Goal: Complete application form

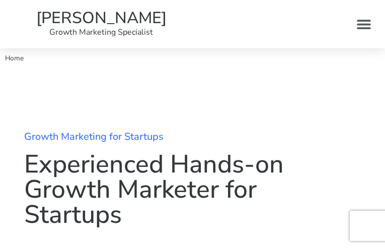
type input "aOOSqfNUchqwf"
type input "[EMAIL_ADDRESS][DOMAIN_NAME]"
type input "nzwpeIlqhyFXO"
checkbox input "false"
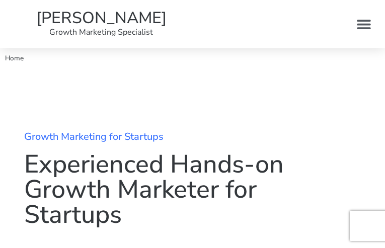
checkbox input "false"
checkbox input "true"
checkbox input "false"
checkbox input "true"
checkbox input "false"
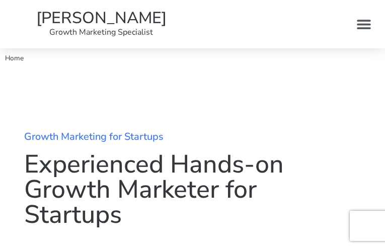
checkbox input "true"
checkbox input "false"
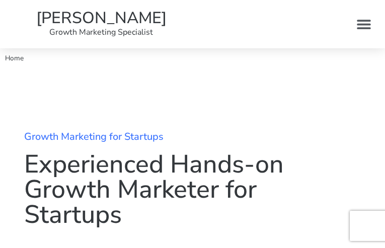
checkbox input "false"
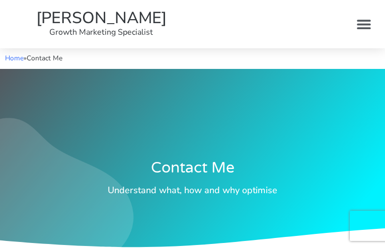
type input "FiCYxpJQIiaCaha"
type input "[EMAIL_ADDRESS][DOMAIN_NAME]"
type input "YcyRzrwxGOuvuuy"
type input "TRFtxfCXcPfEHxel"
type input "WBdUSwlU"
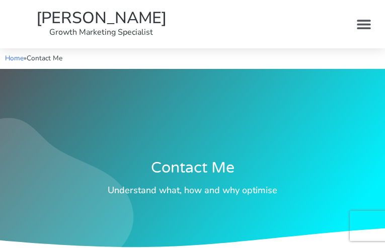
checkbox input "false"
type input "lpWZahnnei"
type input "[EMAIL_ADDRESS][DOMAIN_NAME]"
type input "fwZqyhrgx"
checkbox input "true"
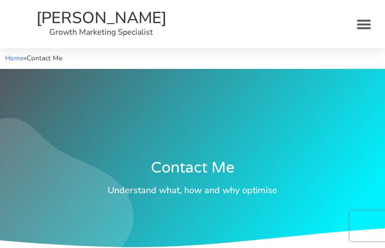
checkbox input "true"
checkbox input "false"
checkbox input "true"
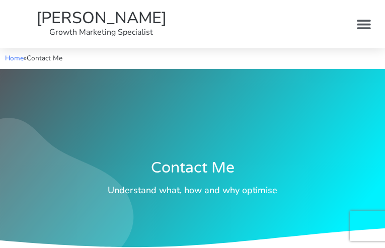
checkbox input "true"
checkbox input "false"
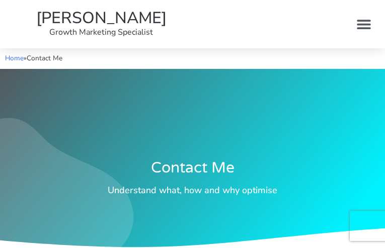
checkbox input "false"
